Goal: Book appointment/travel/reservation

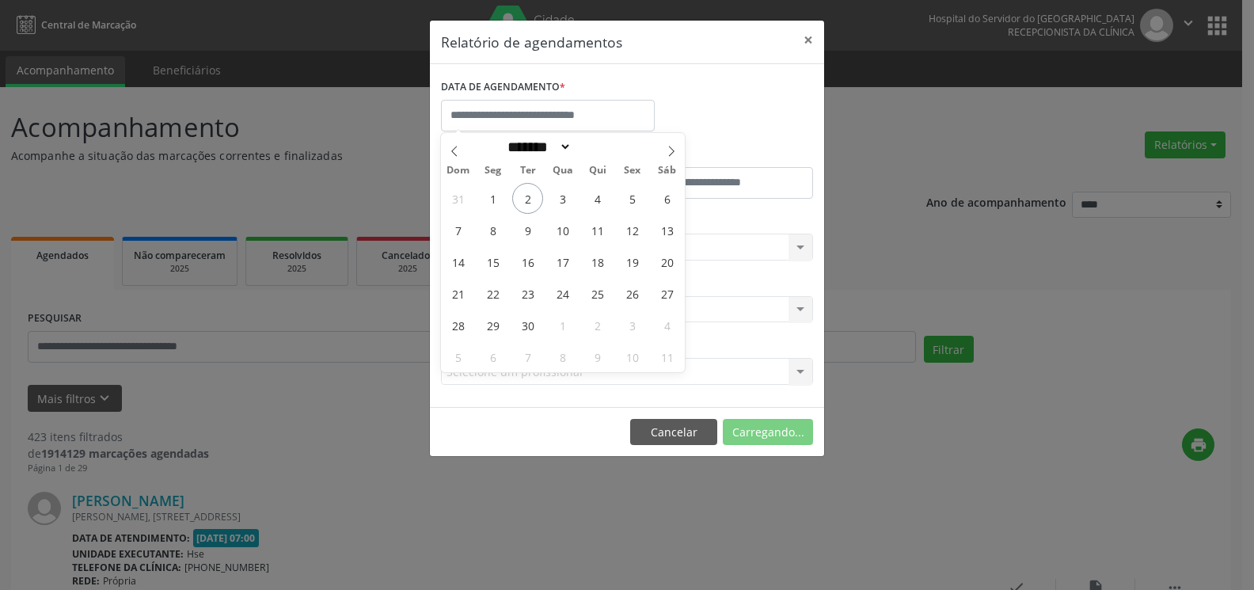
select select "*"
click at [489, 188] on span "1" at bounding box center [493, 198] width 31 height 31
type input "**********"
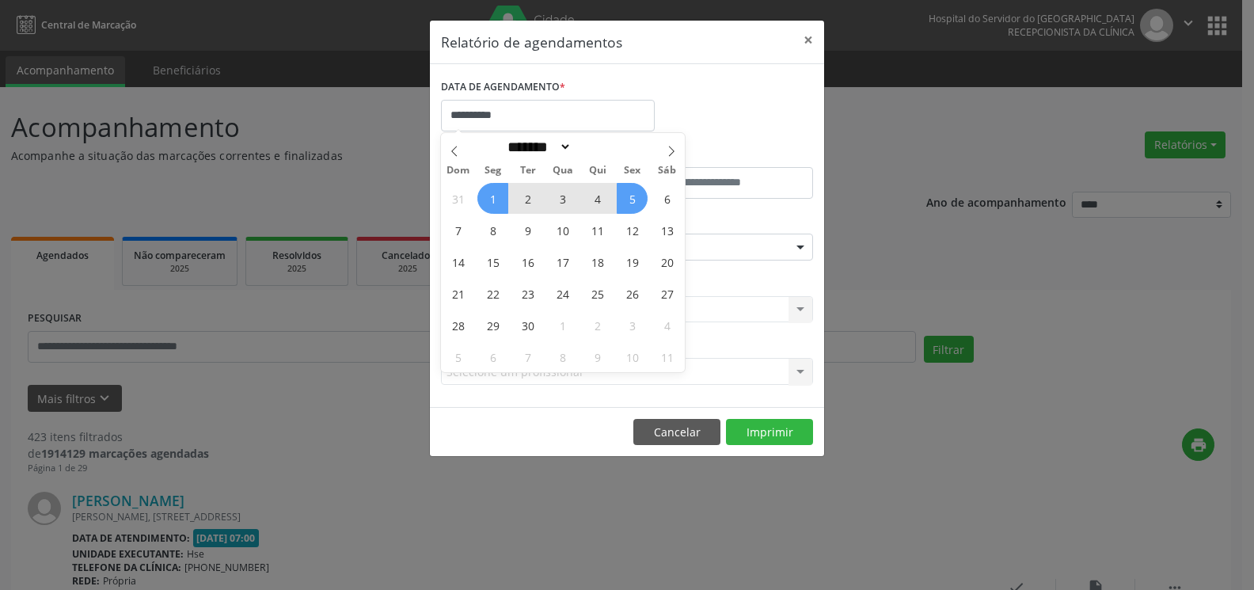
click at [636, 194] on span "5" at bounding box center [632, 198] width 31 height 31
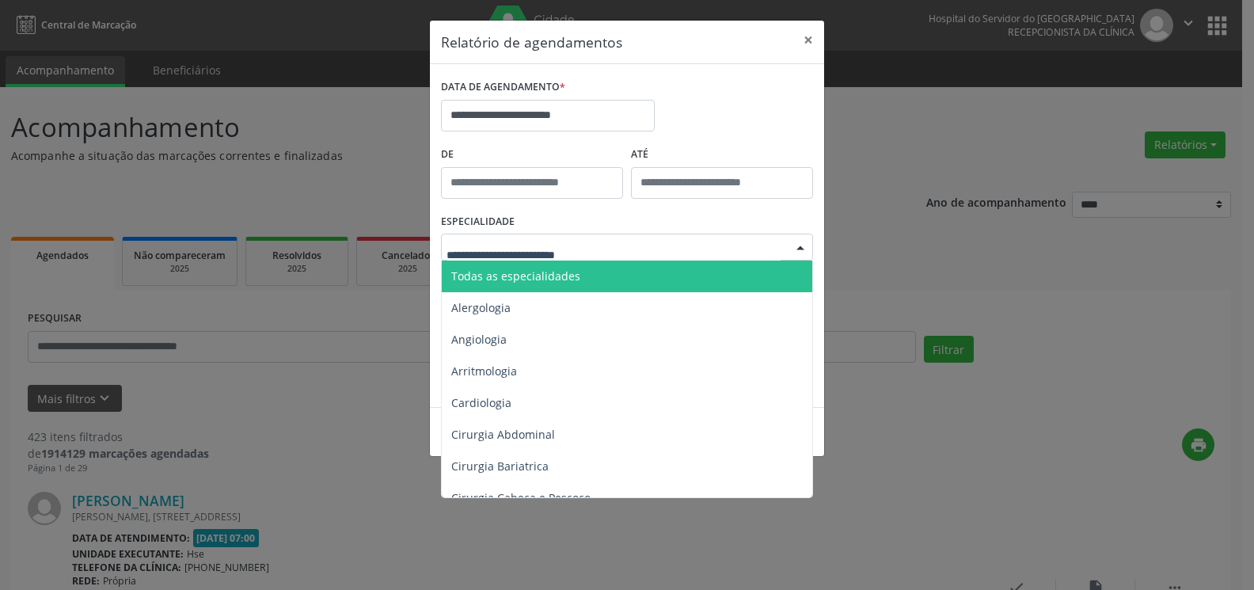
click at [617, 252] on div at bounding box center [627, 247] width 372 height 27
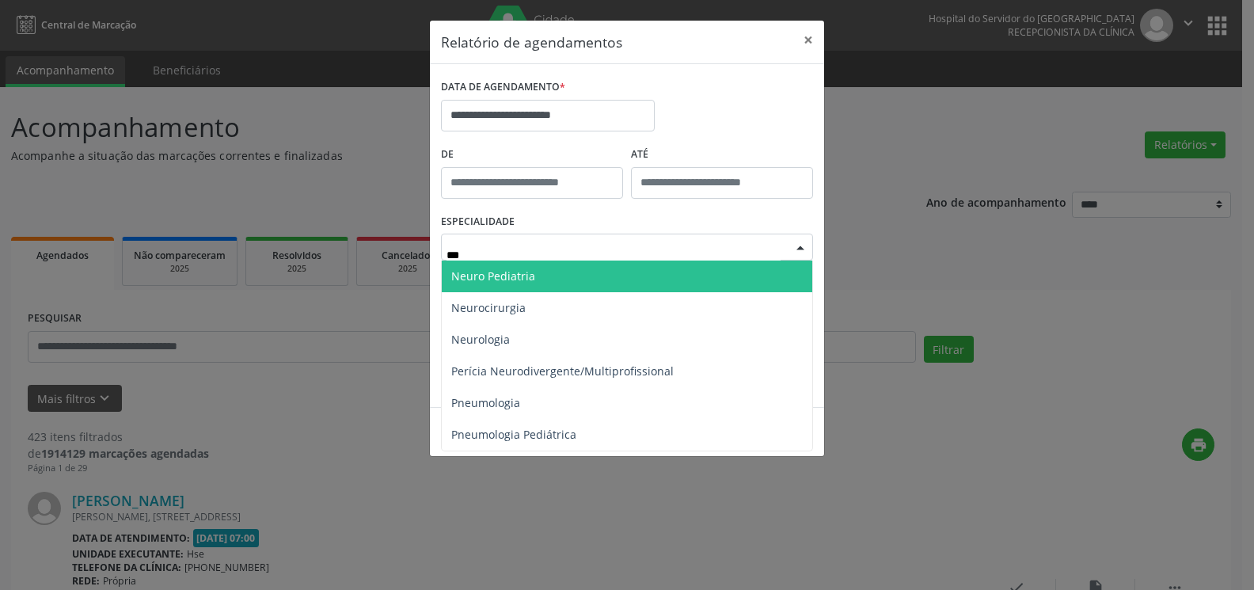
type input "****"
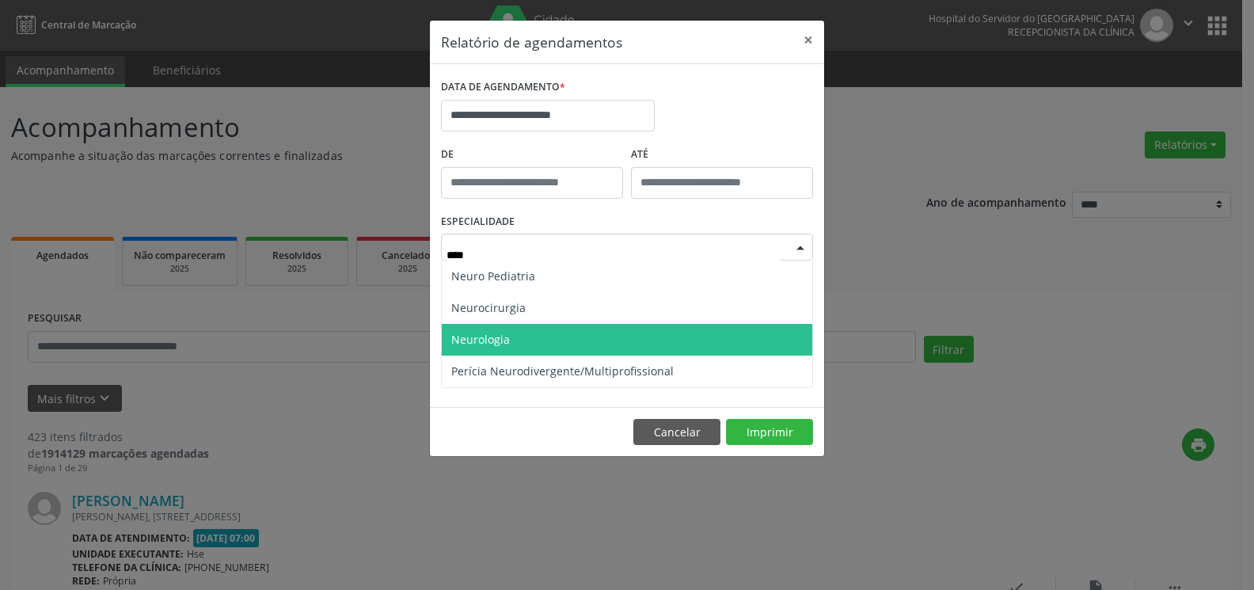
click at [605, 343] on span "Neurologia" at bounding box center [627, 340] width 371 height 32
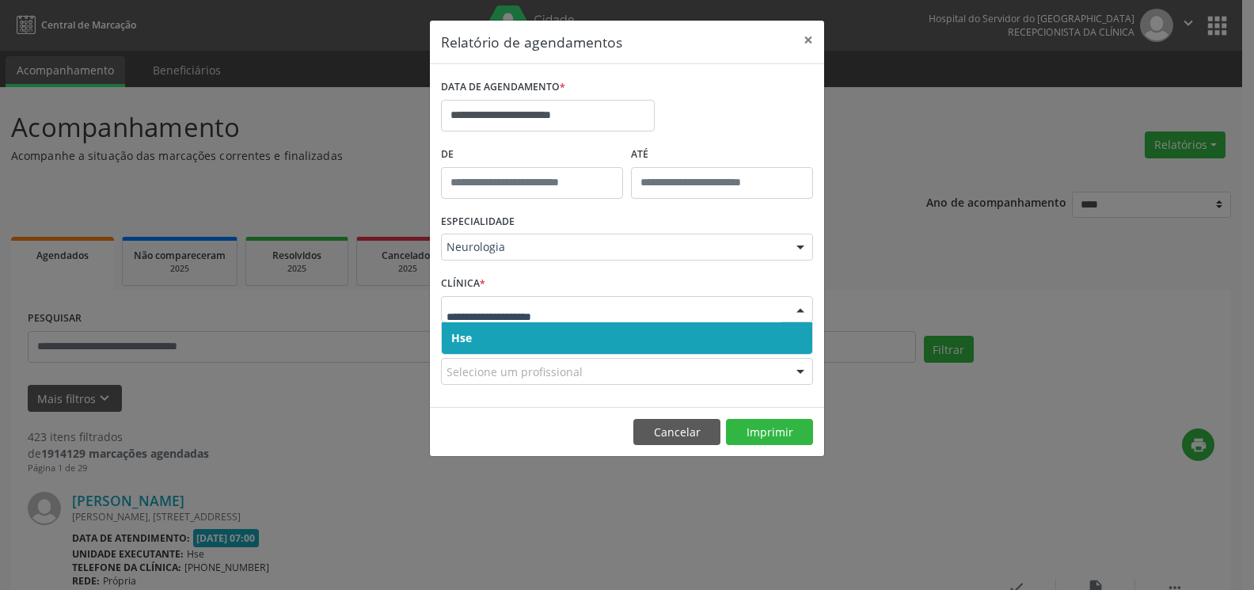
click at [616, 329] on span "Hse" at bounding box center [627, 338] width 371 height 32
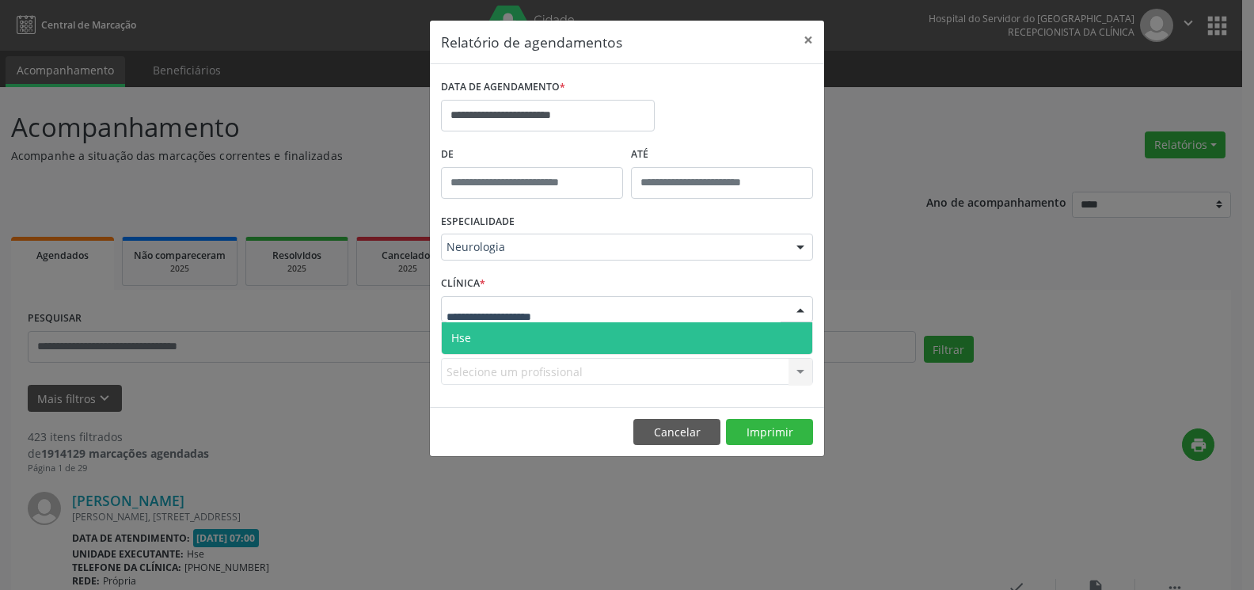
click at [614, 313] on div at bounding box center [627, 309] width 372 height 27
click at [614, 337] on span "Hse" at bounding box center [627, 338] width 371 height 32
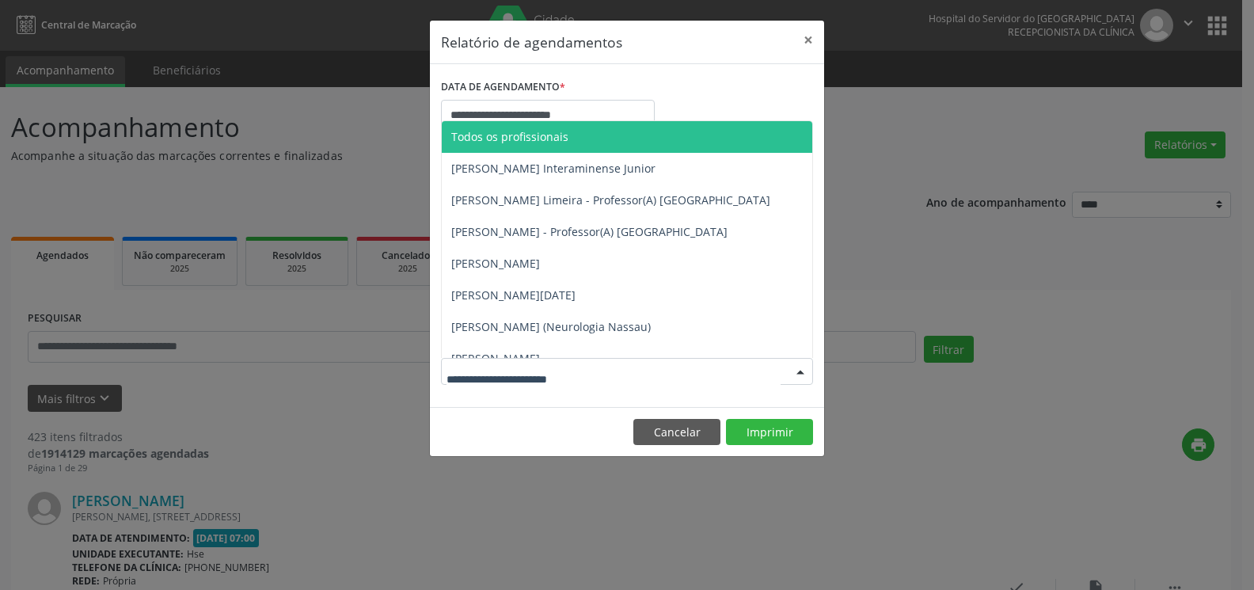
click at [615, 377] on div at bounding box center [627, 371] width 372 height 27
click at [559, 129] on span "Todos os profissionais" at bounding box center [509, 136] width 117 height 15
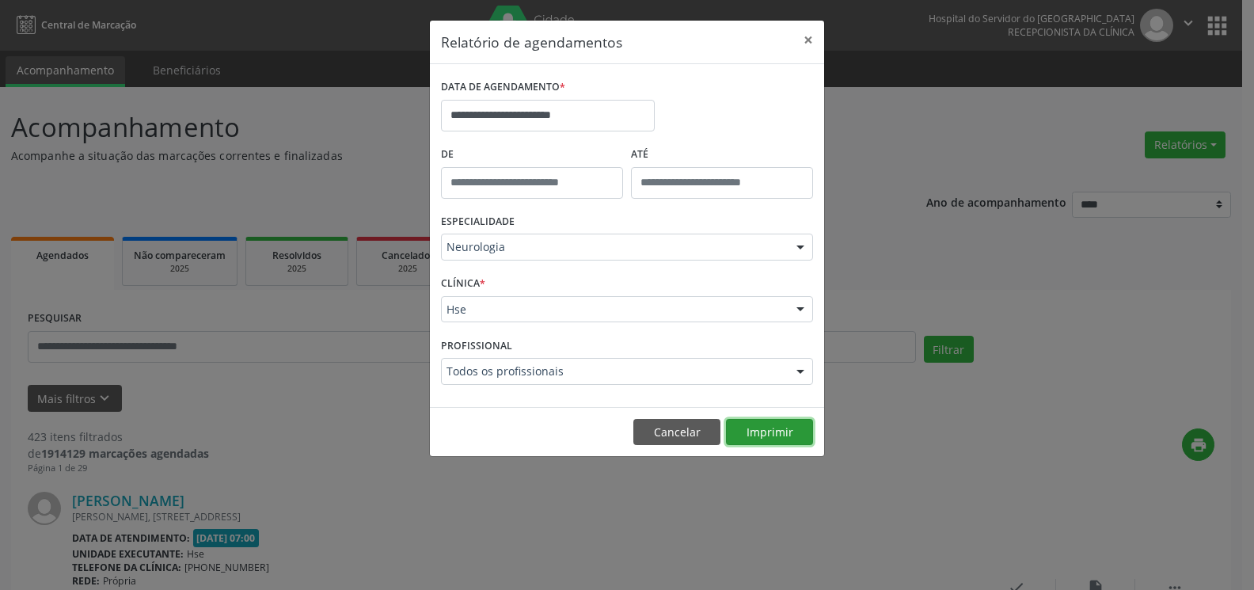
click at [763, 433] on button "Imprimir" at bounding box center [769, 432] width 87 height 27
click at [812, 42] on button "×" at bounding box center [809, 40] width 32 height 39
